Goal: Navigation & Orientation: Go to known website

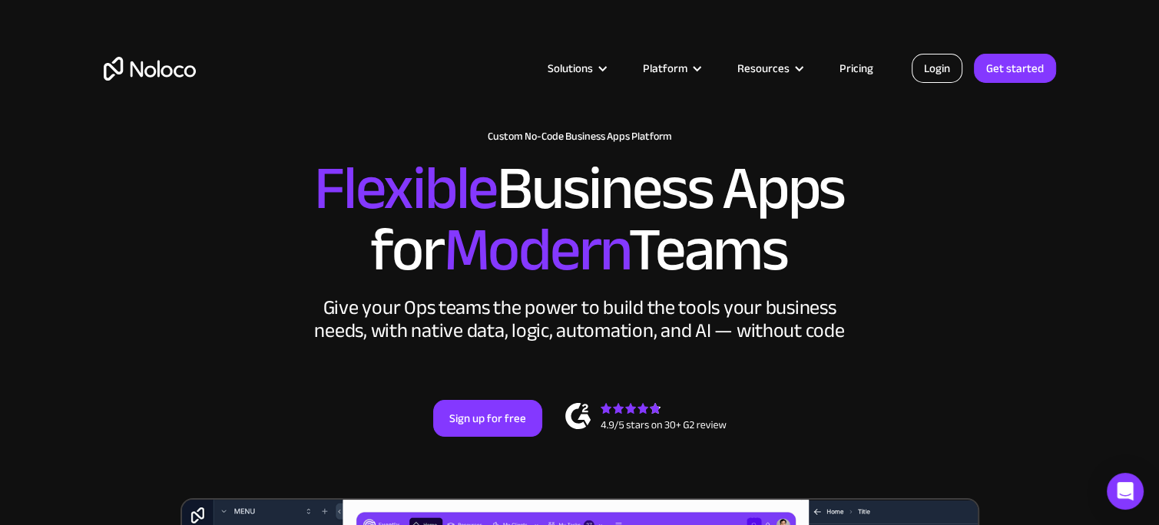
drag, startPoint x: 0, startPoint y: 0, endPoint x: 937, endPoint y: 65, distance: 938.9
click at [937, 65] on link "Login" at bounding box center [936, 68] width 51 height 29
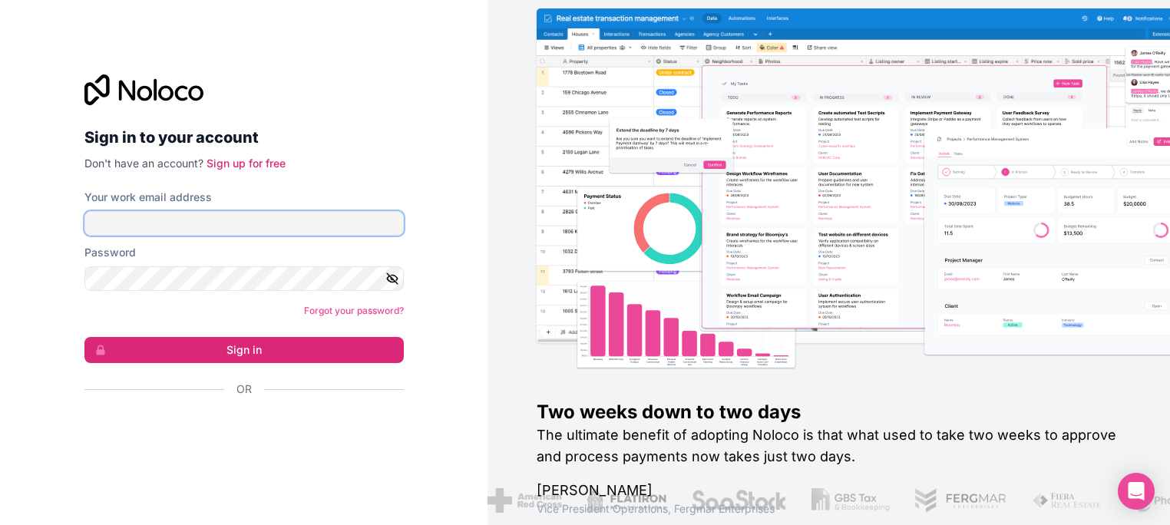
click at [284, 225] on input "Your work email address" at bounding box center [243, 223] width 319 height 25
type input "grace@kota.io"
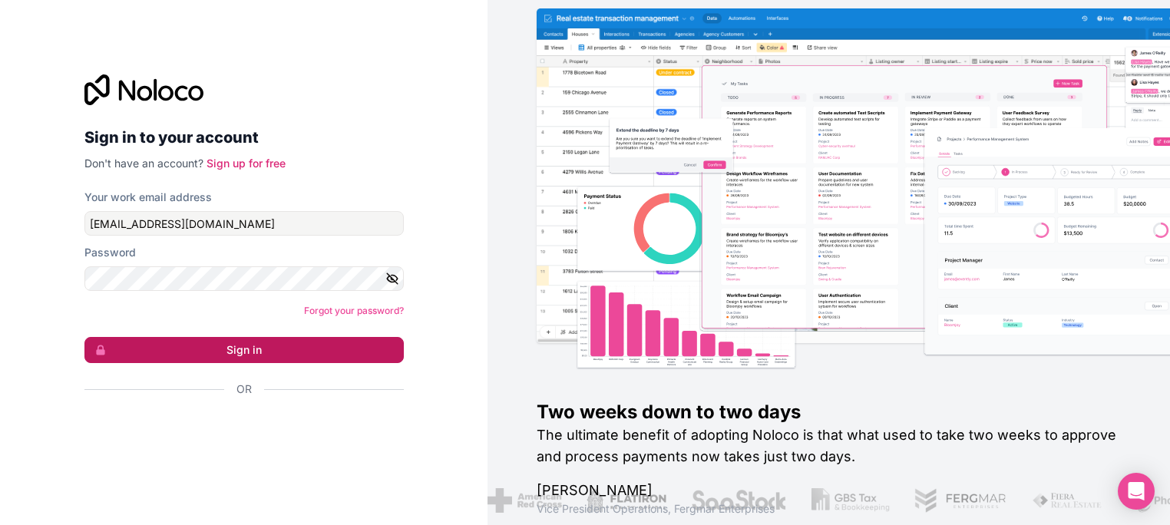
click at [219, 345] on button "Sign in" at bounding box center [243, 350] width 319 height 26
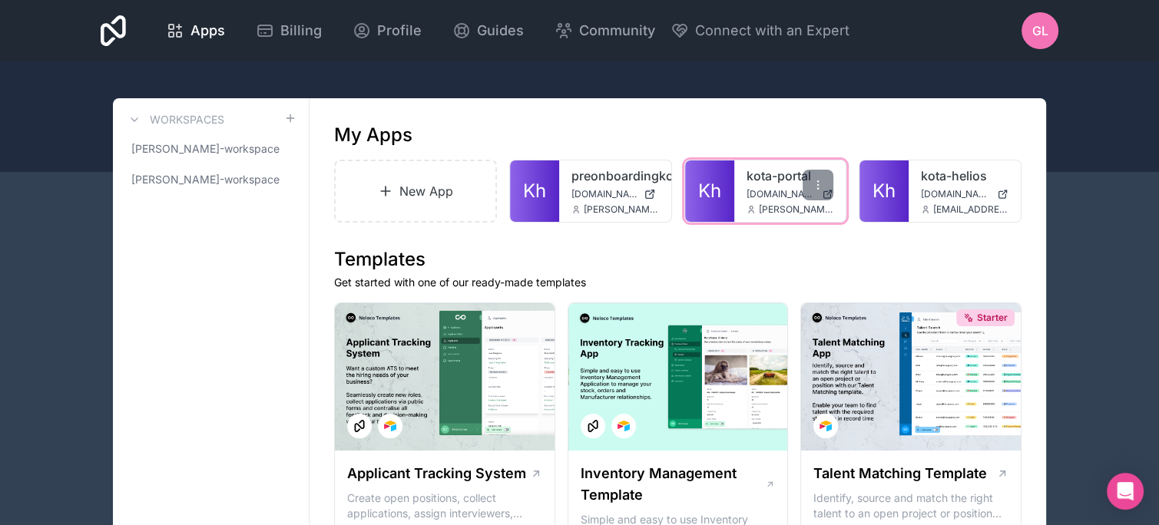
click at [751, 188] on span "hub.kota.io" at bounding box center [781, 194] width 70 height 12
